Goal: Information Seeking & Learning: Learn about a topic

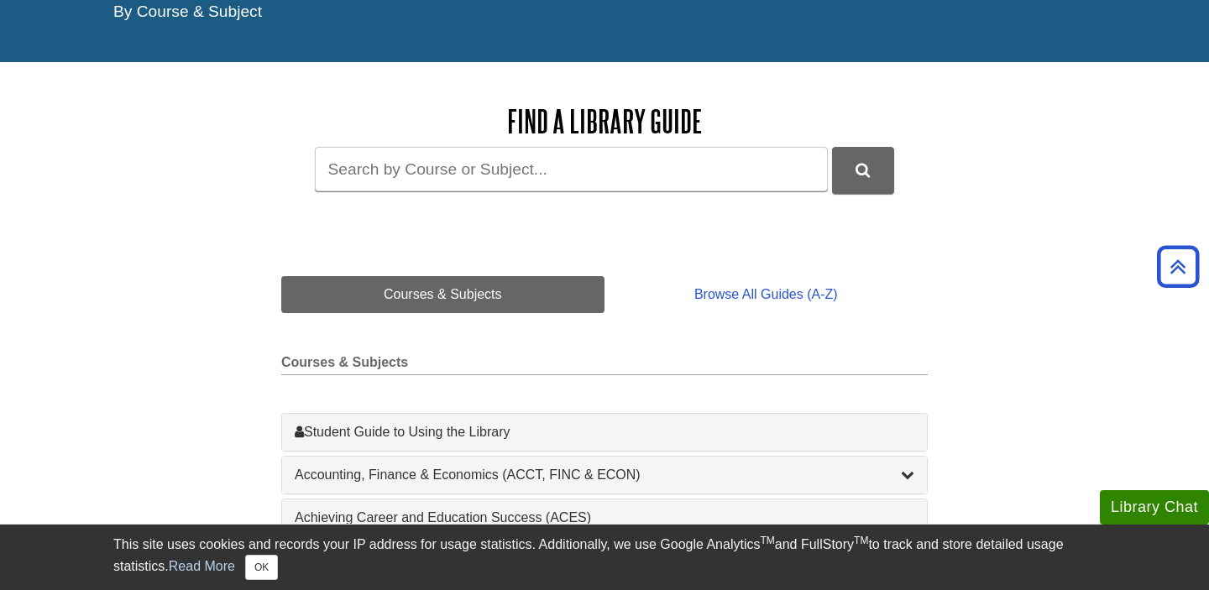
scroll to position [156, 0]
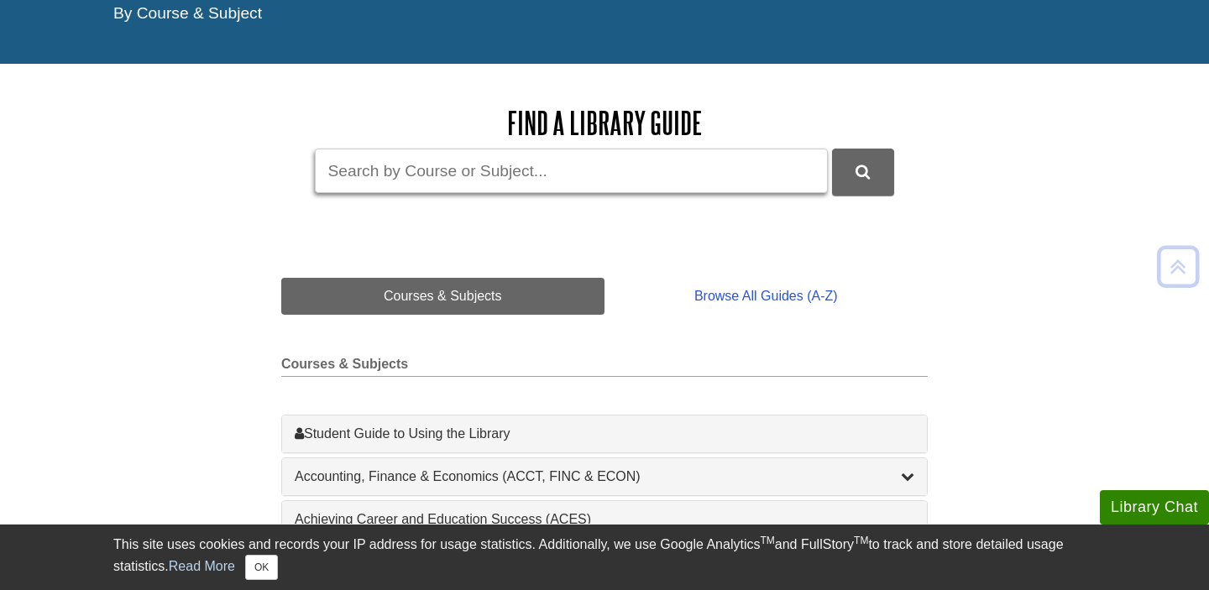
click at [388, 170] on input "Guide Search Terms" at bounding box center [571, 171] width 513 height 45
type input "cin"
click at [832, 149] on button "DU Library Guides Search" at bounding box center [863, 172] width 62 height 46
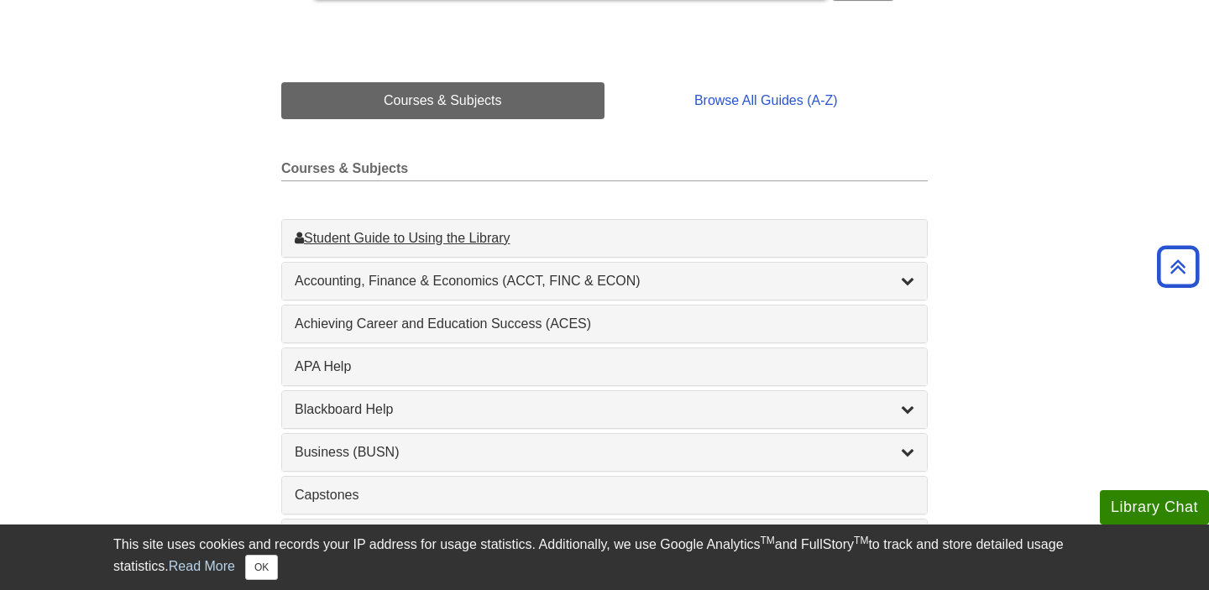
scroll to position [359, 0]
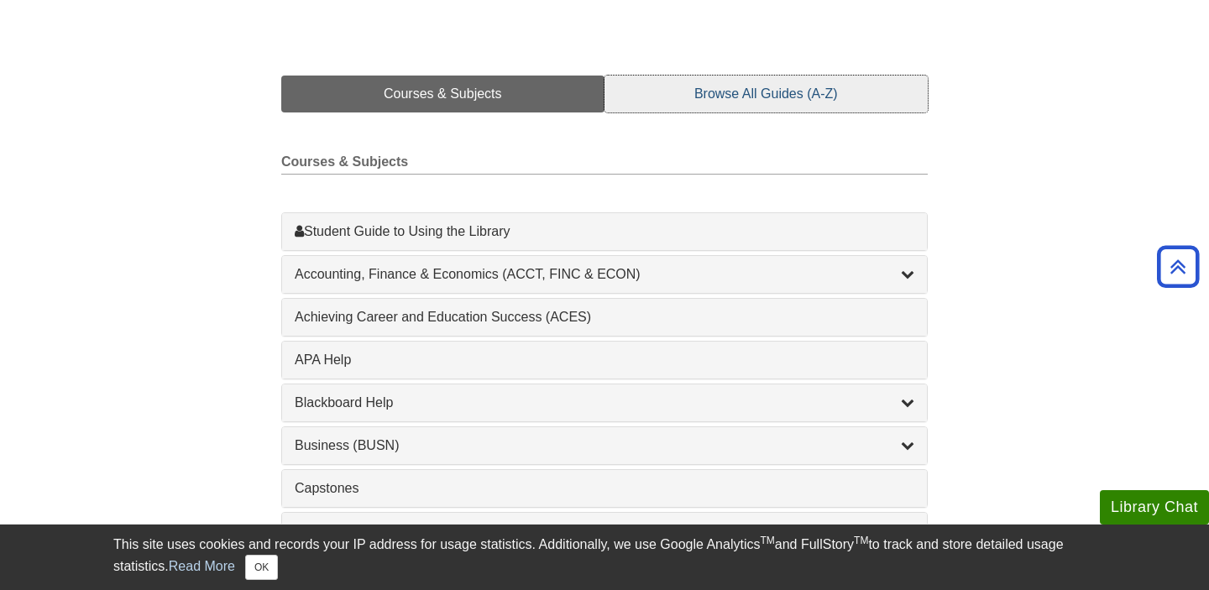
click at [710, 89] on link "Browse All Guides (A-Z)" at bounding box center [766, 94] width 323 height 37
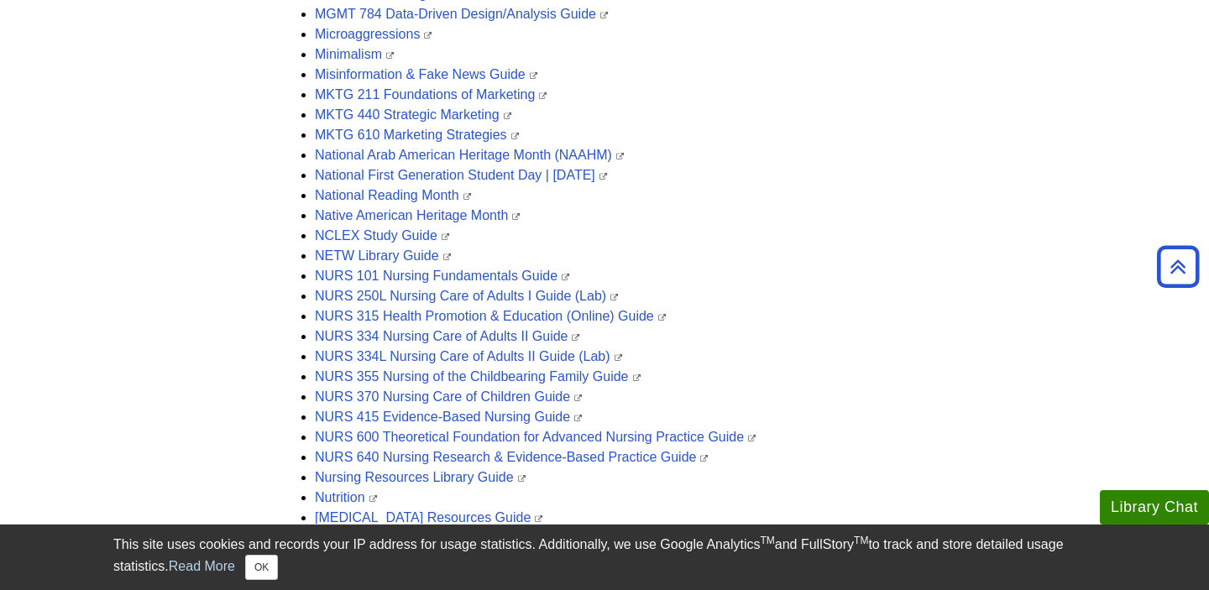
scroll to position [3314, 0]
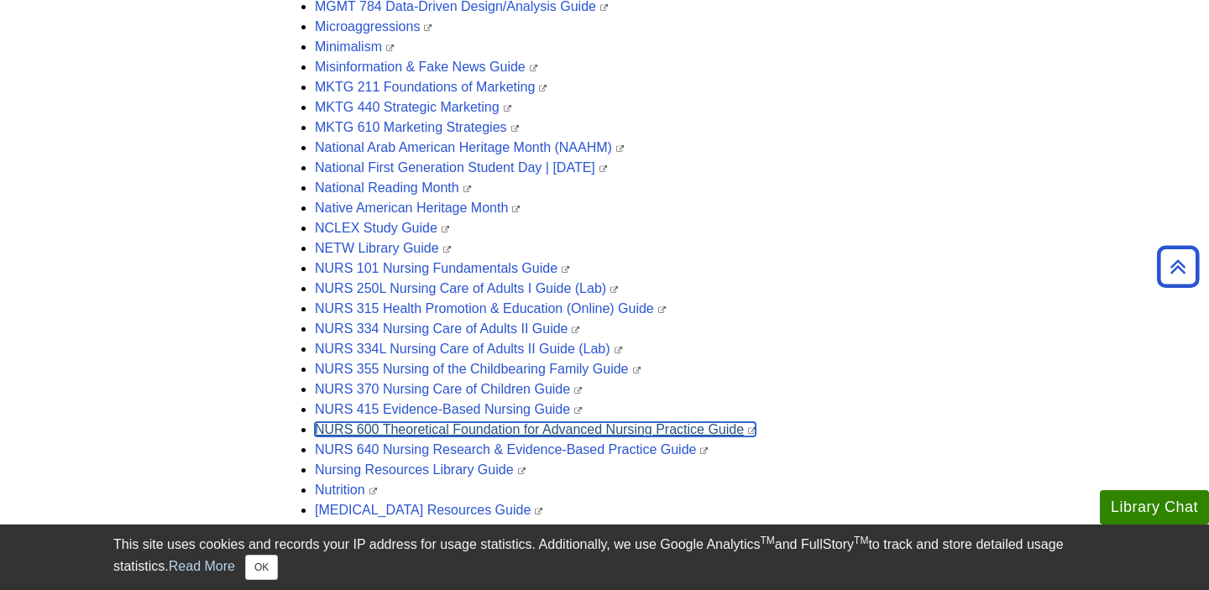
click at [396, 432] on link "NURS 600 Theoretical Foundation for Advanced Nursing Practice Guide" at bounding box center [535, 429] width 441 height 14
click at [643, 428] on link "NURS 600 Theoretical Foundation for Advanced Nursing Practice Guide" at bounding box center [535, 429] width 441 height 14
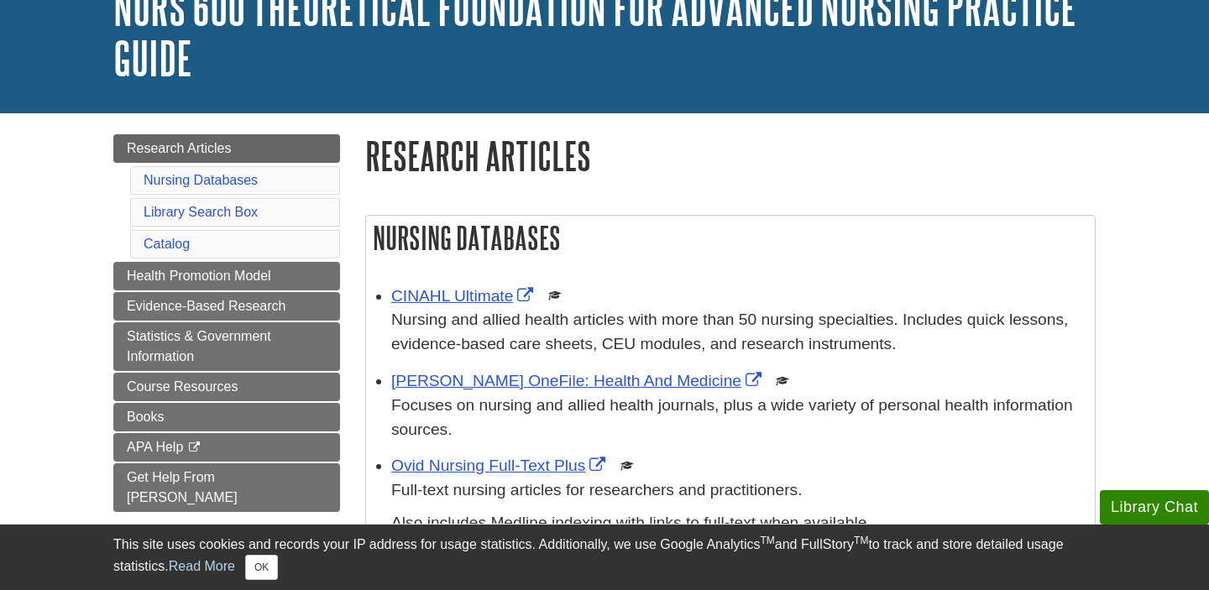
scroll to position [161, 0]
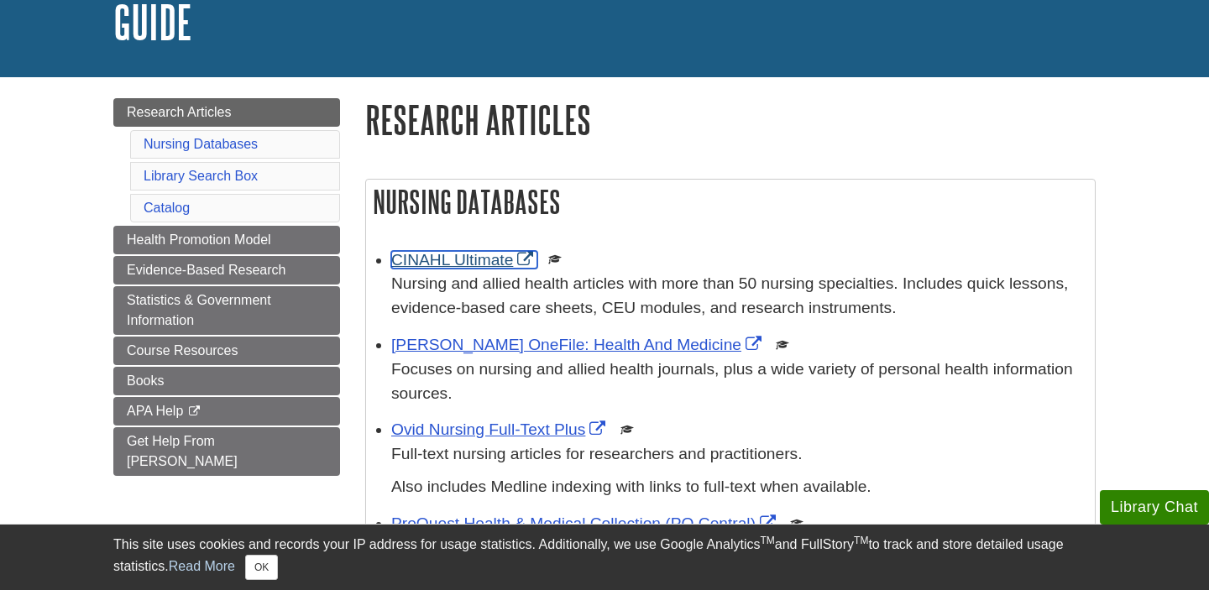
click at [453, 258] on link "CINAHL Ultimate" at bounding box center [464, 260] width 146 height 18
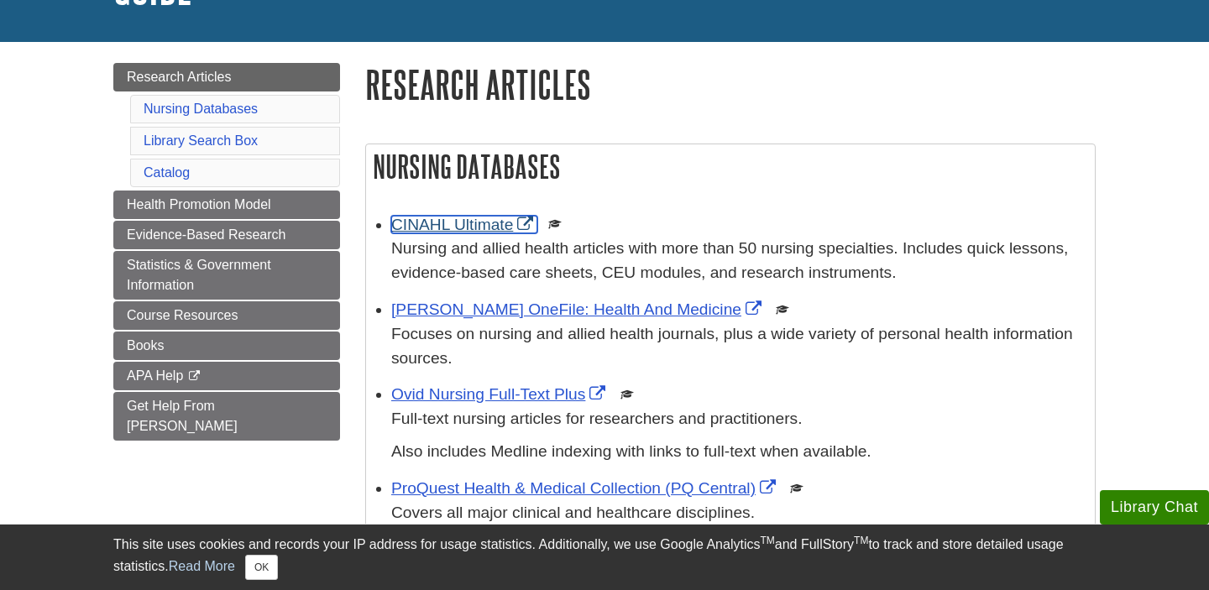
scroll to position [197, 0]
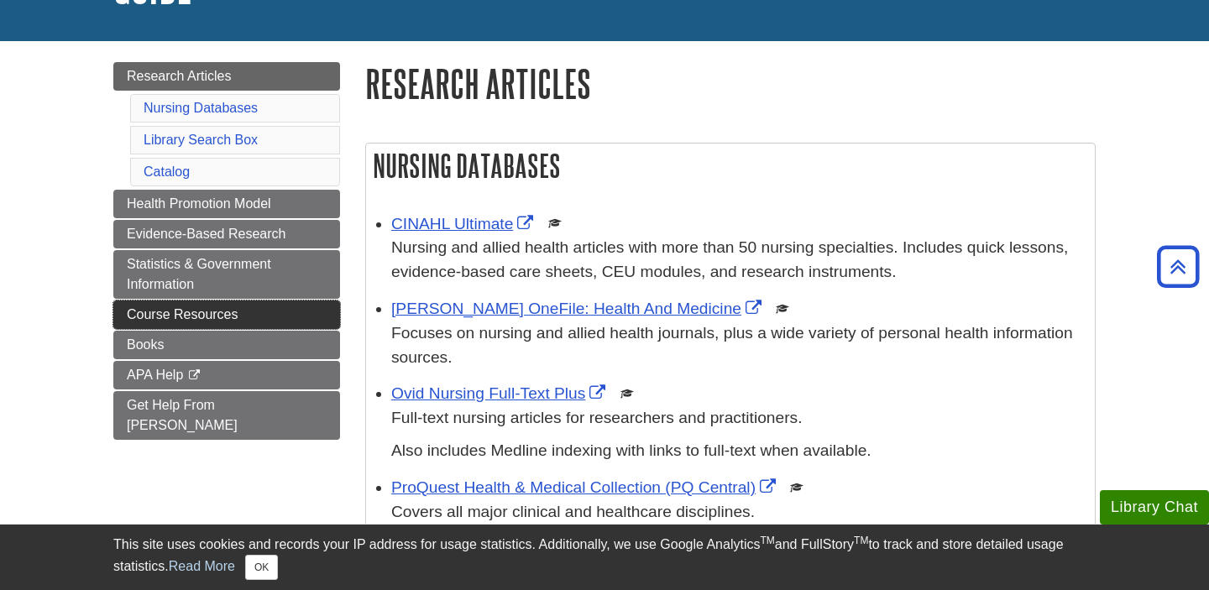
click at [215, 313] on span "Course Resources" at bounding box center [183, 314] width 112 height 14
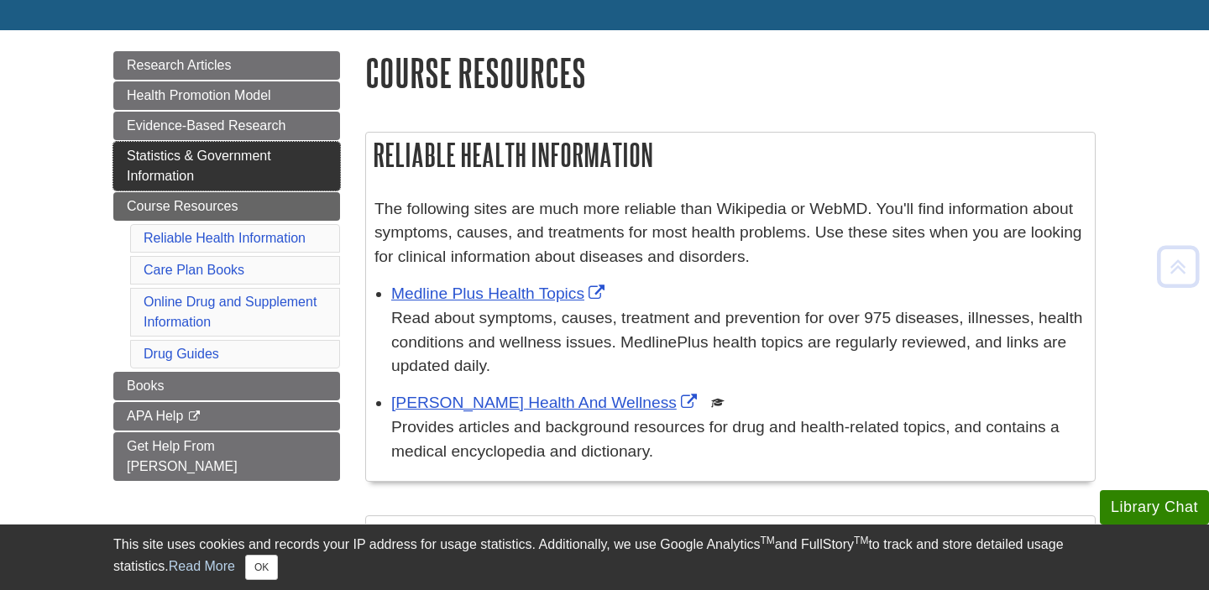
scroll to position [211, 0]
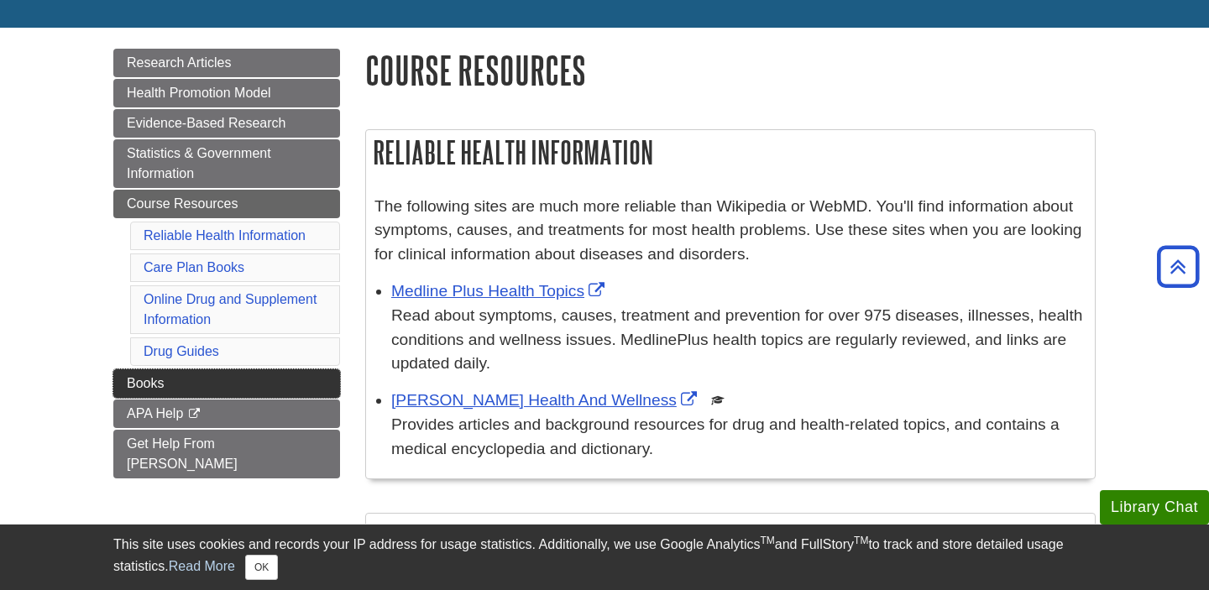
click at [146, 381] on span "Books" at bounding box center [145, 383] width 37 height 14
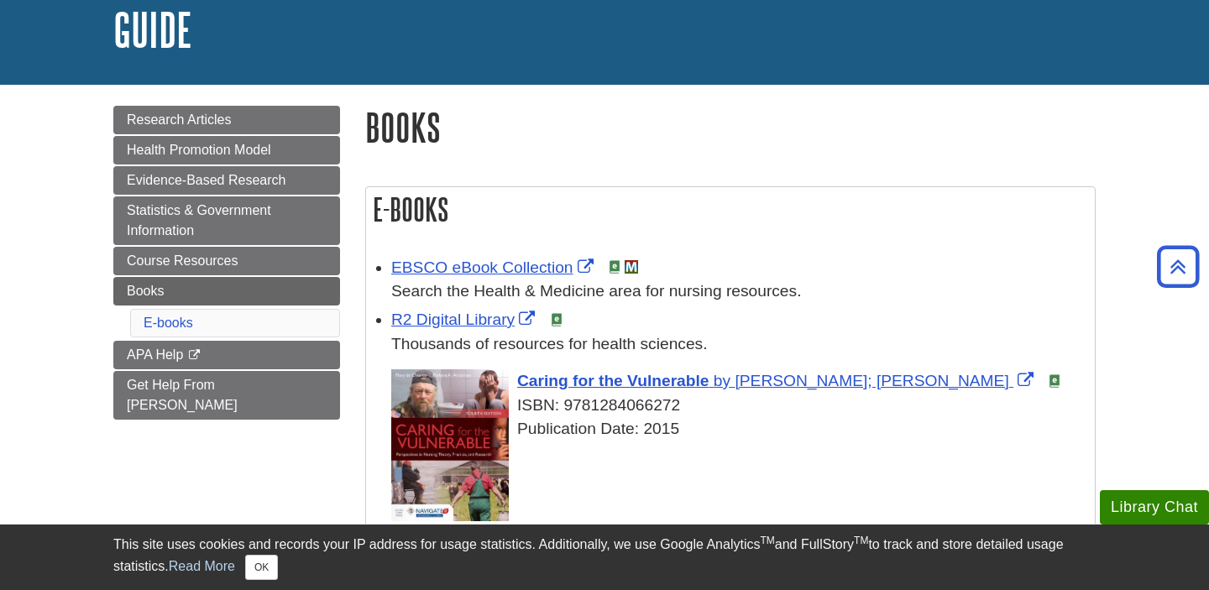
scroll to position [141, 0]
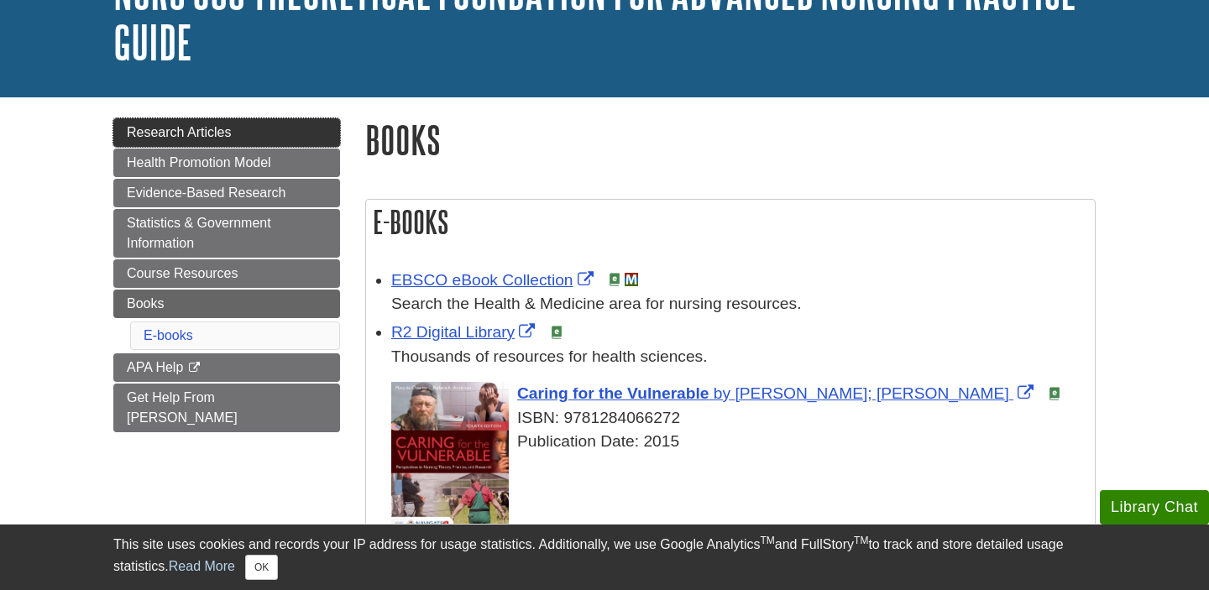
click at [213, 134] on span "Research Articles" at bounding box center [179, 132] width 105 height 14
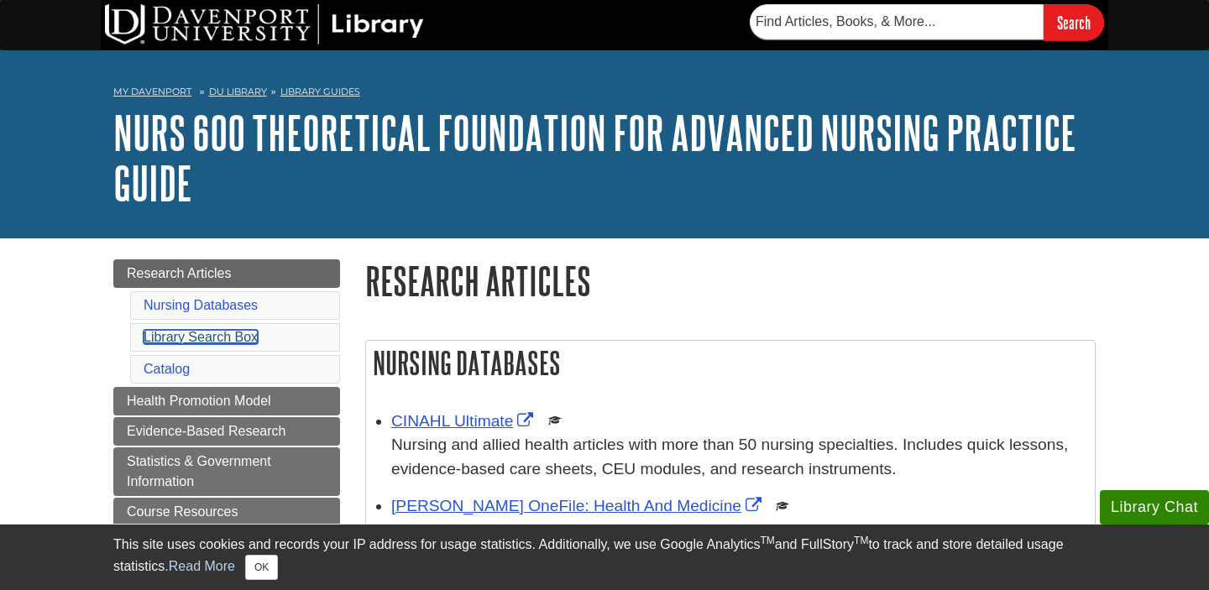
click at [224, 338] on link "Library Search Box" at bounding box center [201, 337] width 114 height 14
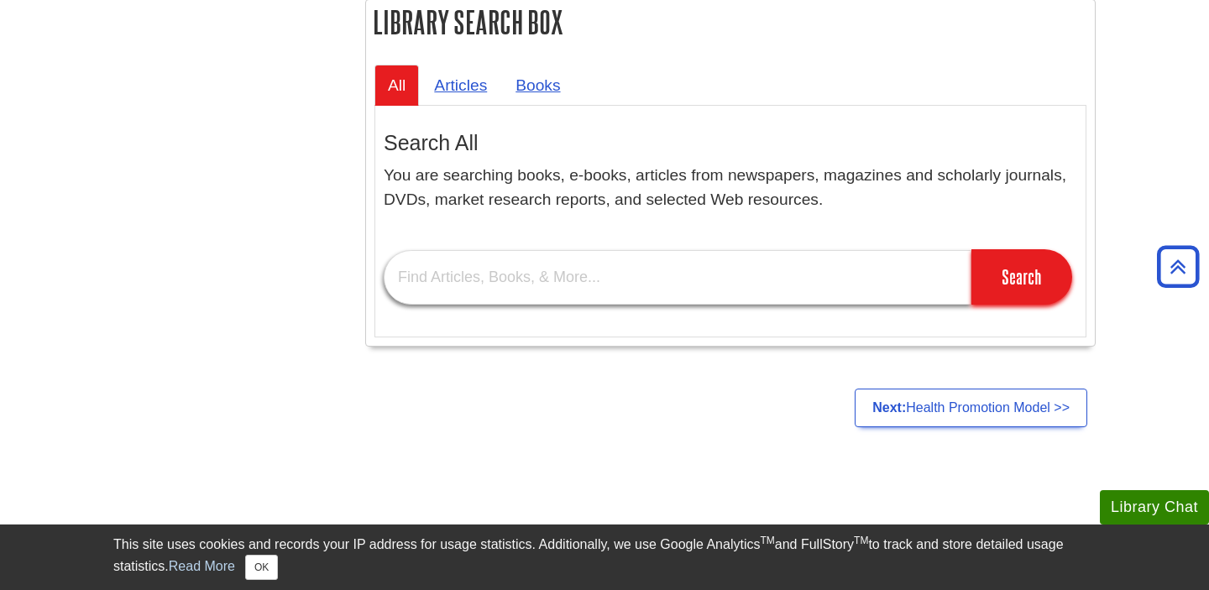
click at [492, 286] on input "text" at bounding box center [678, 277] width 588 height 55
type input "google scholar"
click at [972, 249] on input "Search" at bounding box center [1022, 276] width 101 height 55
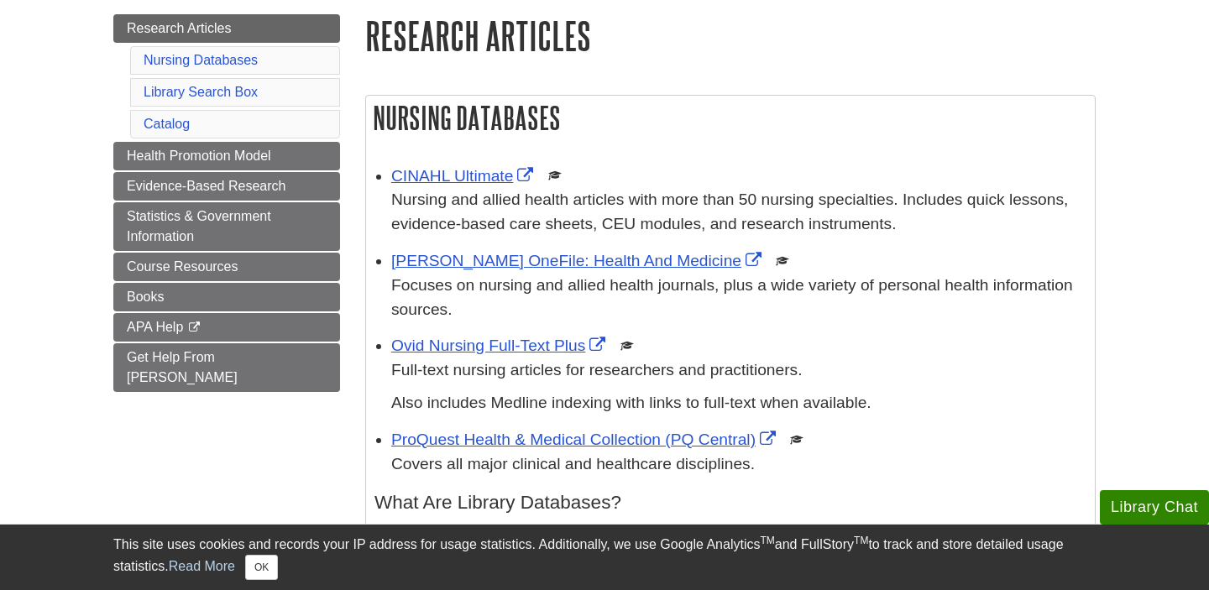
scroll to position [256, 0]
